Goal: Navigation & Orientation: Find specific page/section

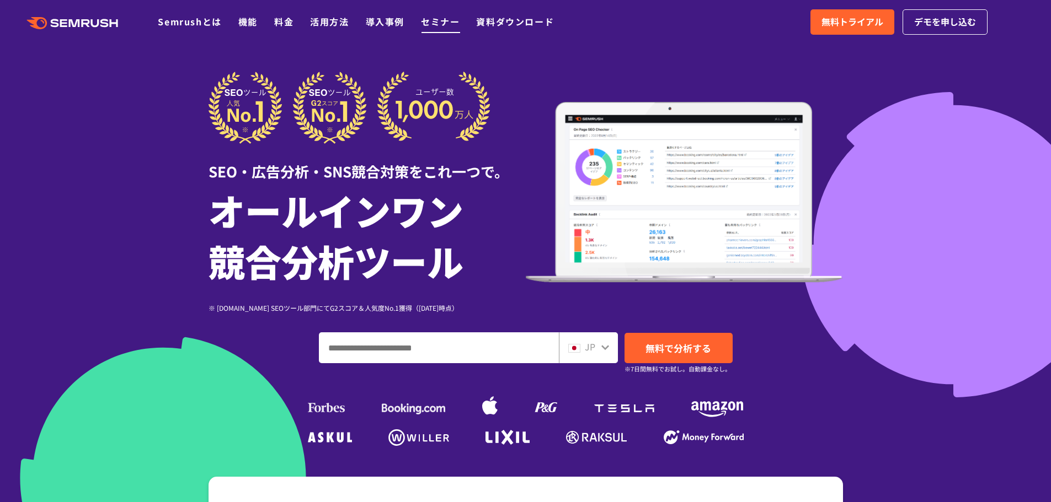
click at [432, 16] on link "セミナー" at bounding box center [440, 21] width 39 height 13
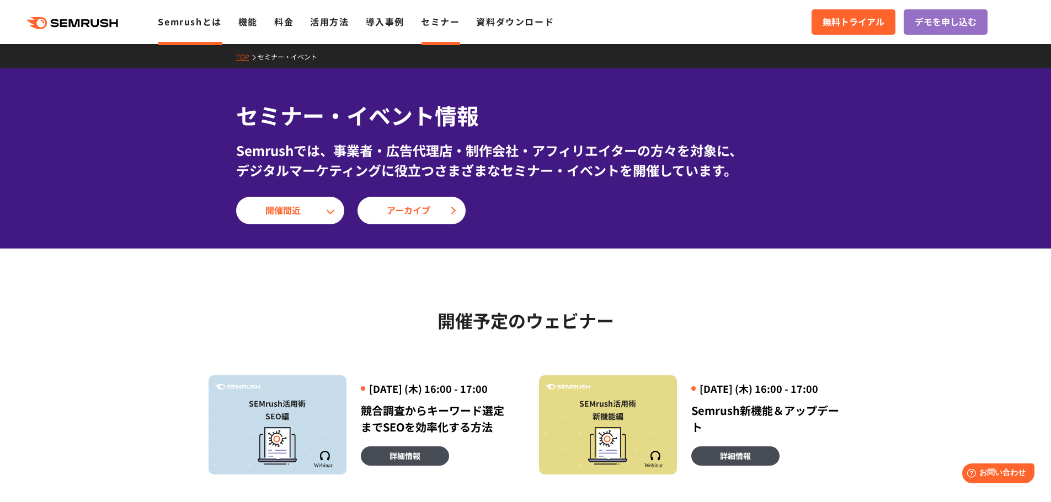
click at [209, 23] on link "Semrushとは" at bounding box center [189, 21] width 63 height 13
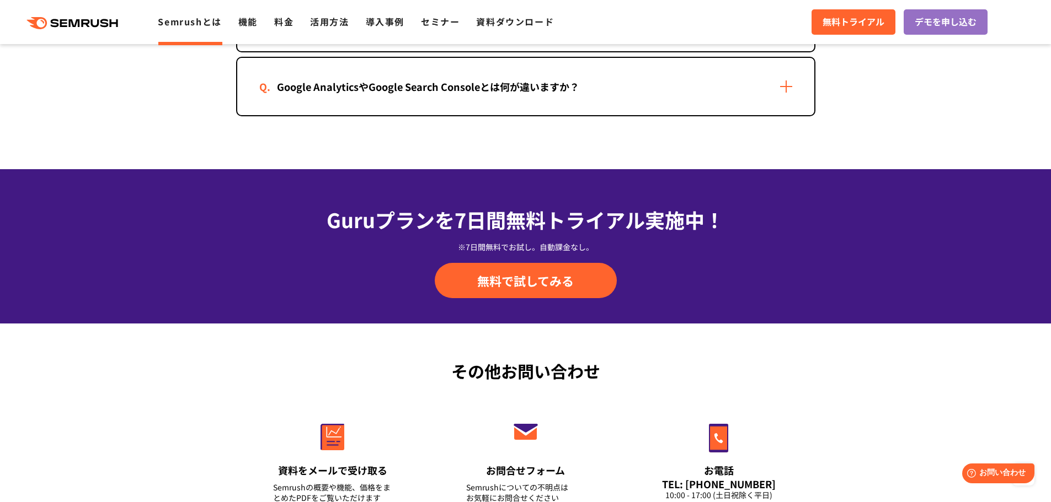
scroll to position [2375, 0]
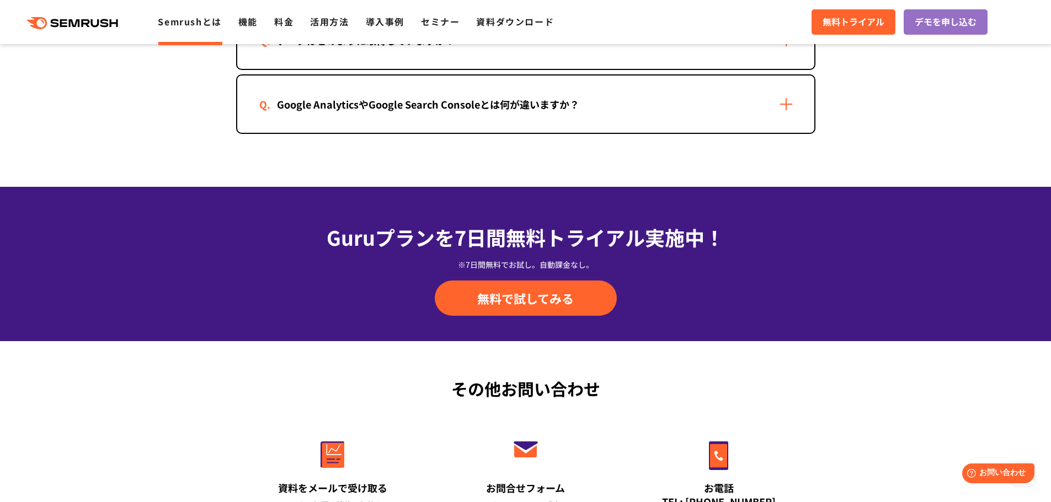
click at [88, 21] on icon ".cls {fill: #FF642D;}" at bounding box center [73, 23] width 125 height 12
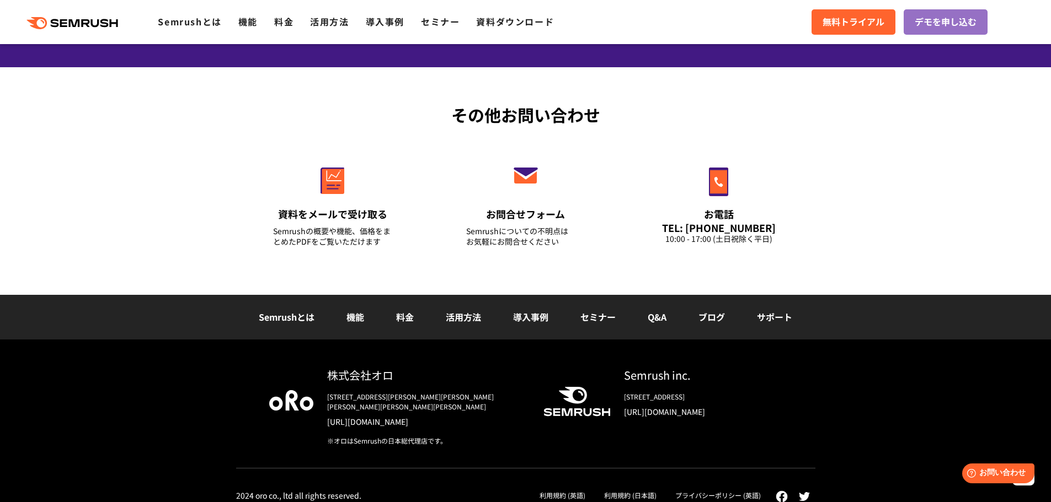
scroll to position [3860, 0]
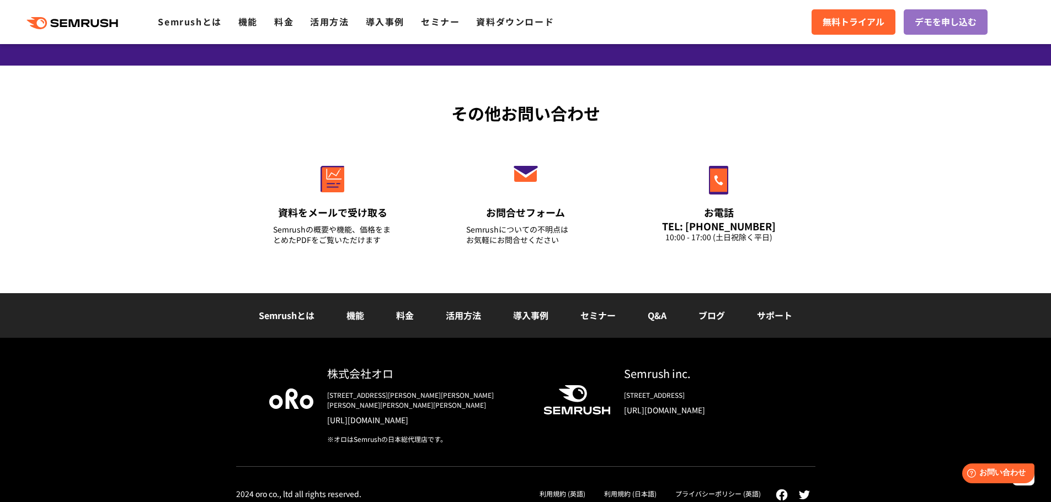
click at [871, 264] on div "その他お問い合わせ 資料をメールで受け取る Semrushの概要や機能、価格をまとめたPDFをご覧いただけます お問合せフォーム Semrushについての不明…" at bounding box center [525, 180] width 1051 height 228
